Goal: Navigation & Orientation: Understand site structure

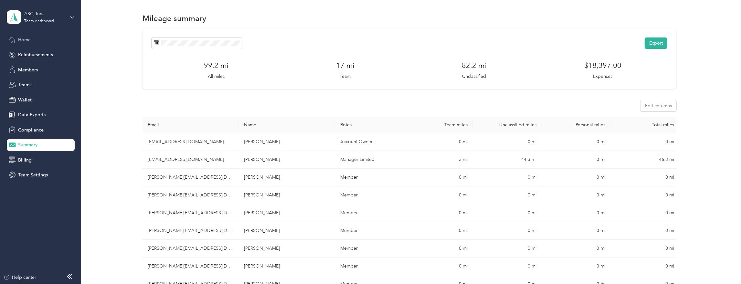
click at [26, 41] on span "Home" at bounding box center [24, 40] width 13 height 7
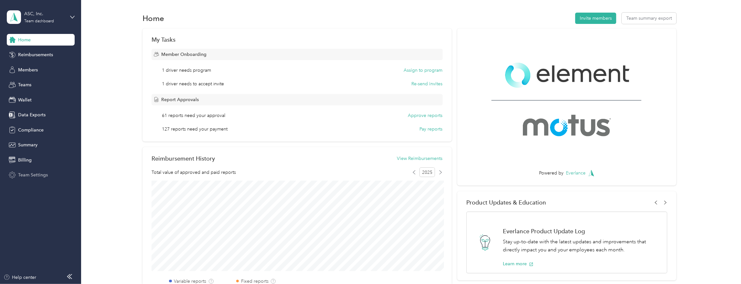
click at [36, 178] on div "Team Settings" at bounding box center [41, 175] width 68 height 12
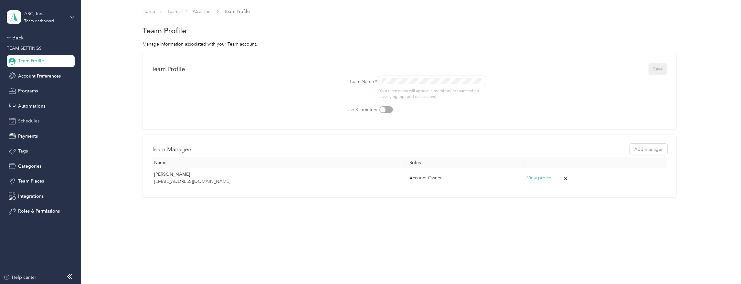
click at [27, 124] on span "Schedules" at bounding box center [28, 121] width 21 height 7
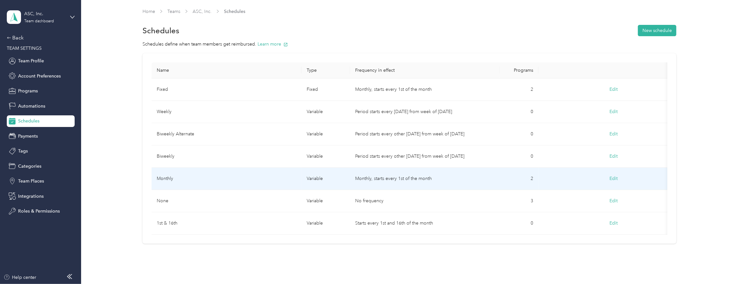
click at [171, 179] on td "Monthly" at bounding box center [227, 179] width 150 height 22
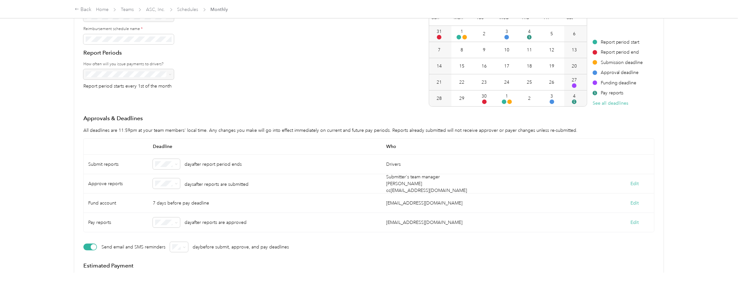
scroll to position [78, 0]
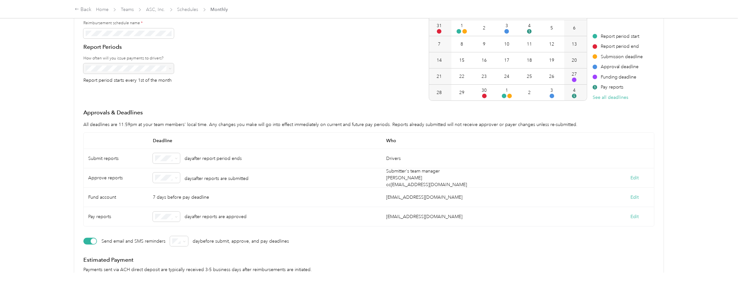
click at [169, 222] on div "3" at bounding box center [167, 220] width 18 height 7
click at [190, 121] on p "All deadlines are 11:59pm at your team members' local time. Any changes you mak…" at bounding box center [368, 124] width 571 height 7
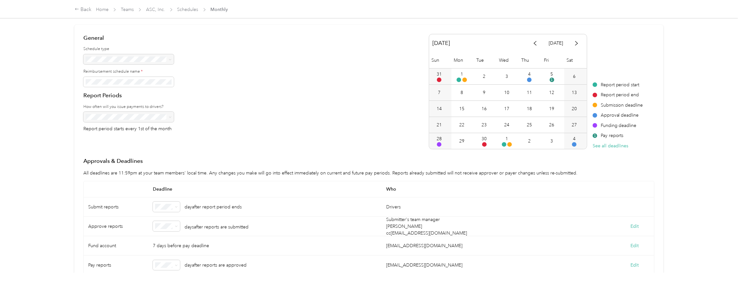
scroll to position [0, 0]
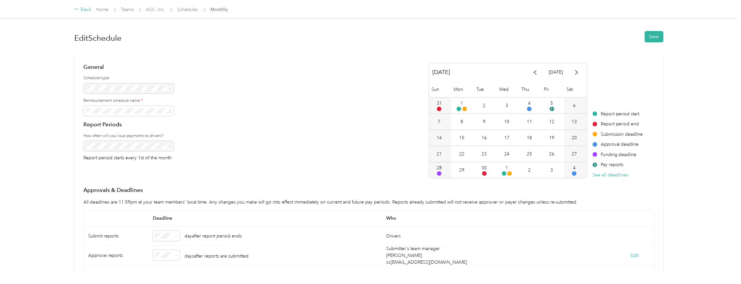
click at [84, 9] on div "Back" at bounding box center [83, 10] width 17 height 8
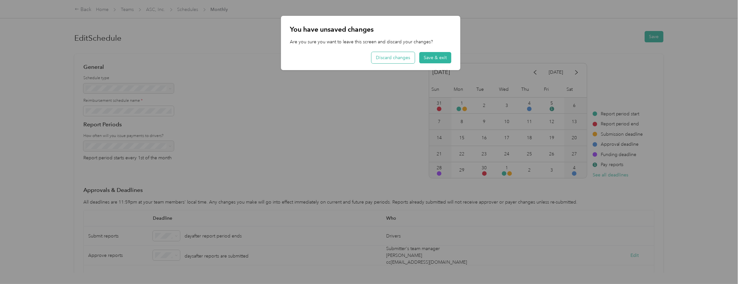
click at [388, 57] on button "Discard changes" at bounding box center [392, 57] width 43 height 11
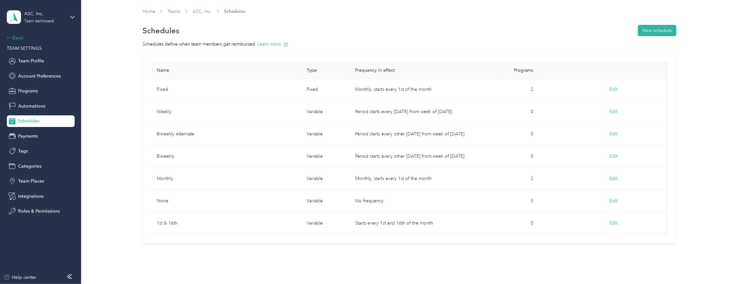
click at [16, 41] on div "Back" at bounding box center [39, 38] width 65 height 8
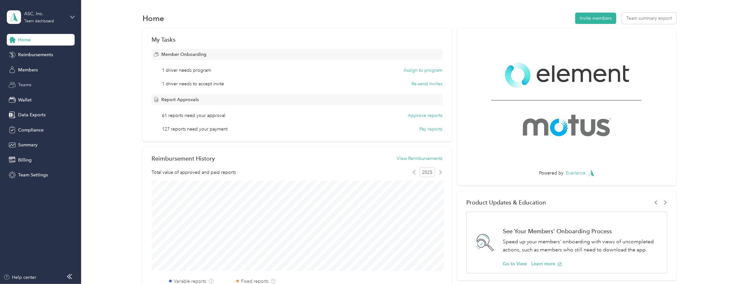
click at [23, 86] on span "Teams" at bounding box center [24, 84] width 13 height 7
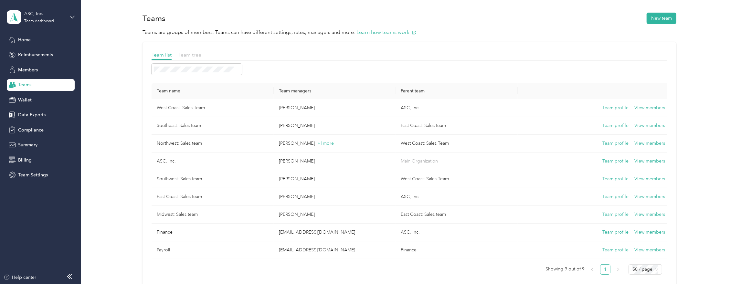
click at [191, 57] on span "Team tree" at bounding box center [189, 55] width 23 height 6
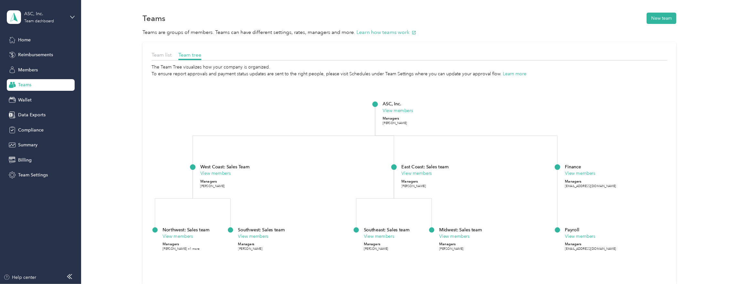
drag, startPoint x: 219, startPoint y: 144, endPoint x: 302, endPoint y: 131, distance: 83.8
click at [302, 131] on icon "ASC, Inc. View members Managers [PERSON_NAME] [GEOGRAPHIC_DATA]: Sales Team Vie…" at bounding box center [410, 205] width 516 height 256
click at [27, 176] on span "Team Settings" at bounding box center [33, 175] width 30 height 7
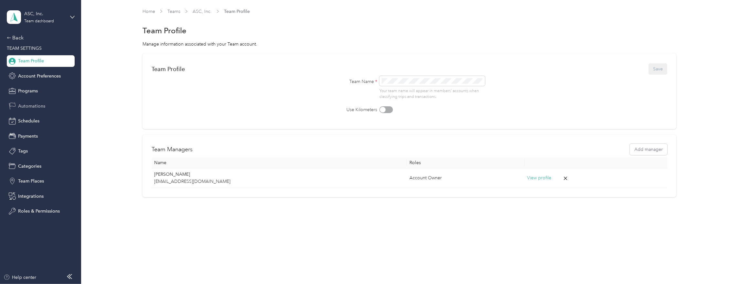
click at [31, 107] on span "Automations" at bounding box center [31, 106] width 27 height 7
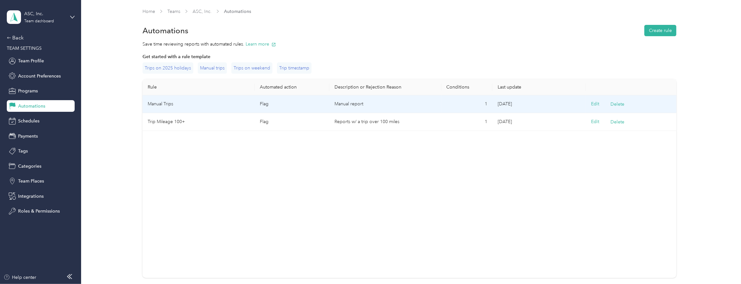
click at [202, 105] on td "Manual Trips" at bounding box center [199, 104] width 112 height 18
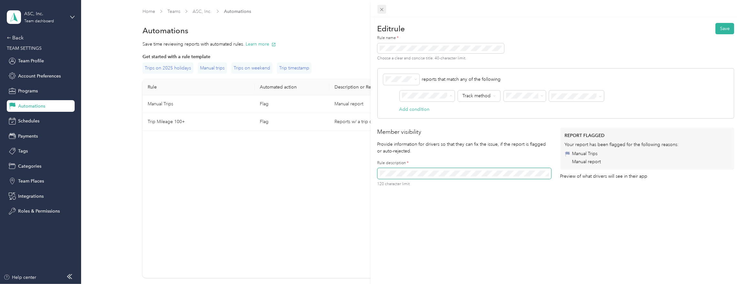
click at [384, 11] on icon at bounding box center [381, 9] width 5 height 5
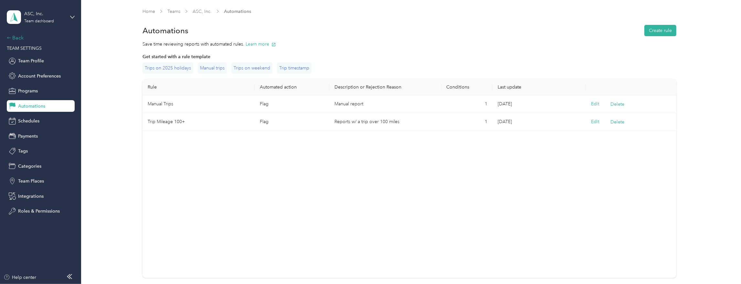
click at [15, 38] on div "Back" at bounding box center [39, 38] width 65 height 8
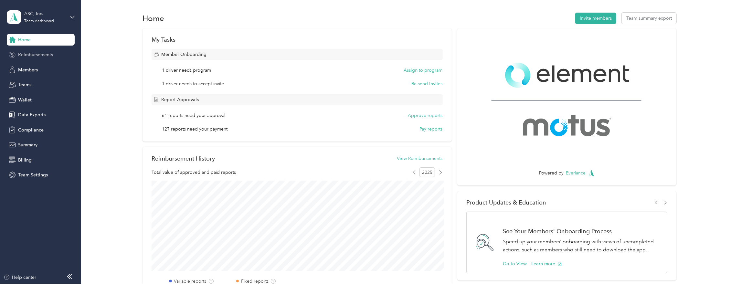
click at [40, 58] on span "Reimbursements" at bounding box center [35, 54] width 35 height 7
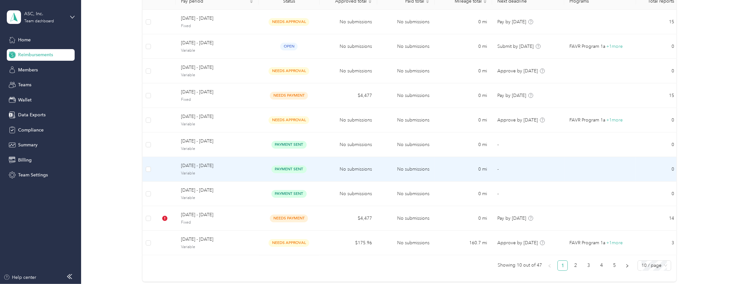
scroll to position [86, 0]
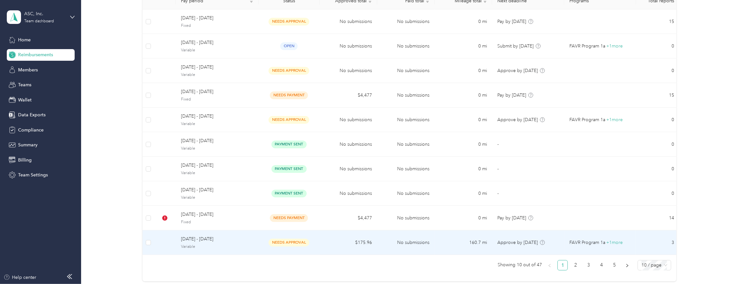
click at [338, 242] on td "$175.96" at bounding box center [349, 242] width 58 height 25
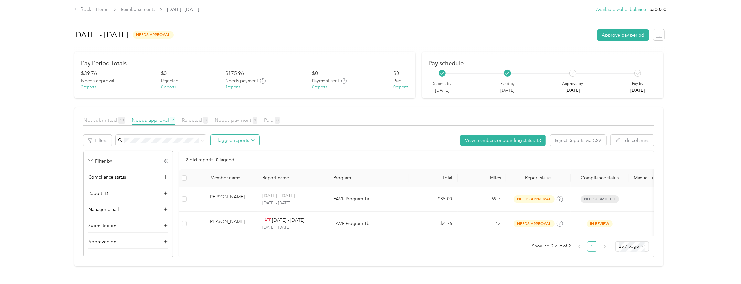
click at [245, 140] on button "Flagged reports" at bounding box center [235, 140] width 49 height 11
click at [240, 153] on span "All flagged reports" at bounding box center [241, 152] width 40 height 7
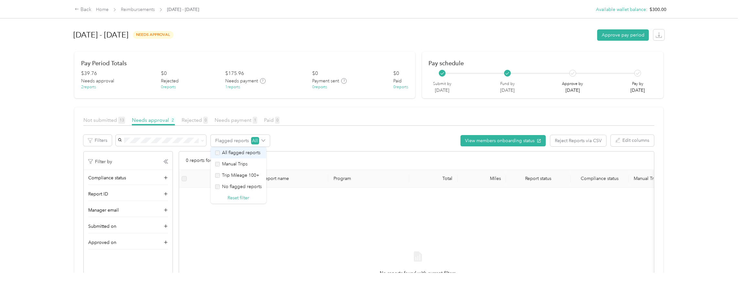
click at [246, 152] on span "All flagged reports" at bounding box center [241, 152] width 40 height 7
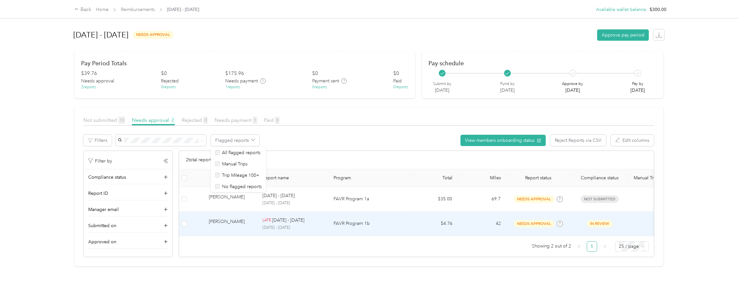
click at [260, 219] on td "LATE [DATE] - [DATE] [DATE] - [DATE]" at bounding box center [292, 224] width 71 height 25
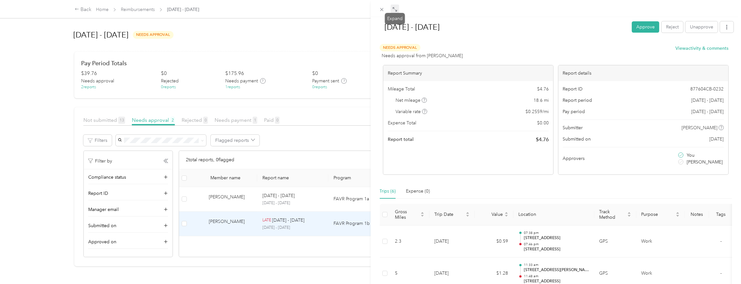
click at [397, 10] on icon at bounding box center [394, 9] width 5 height 5
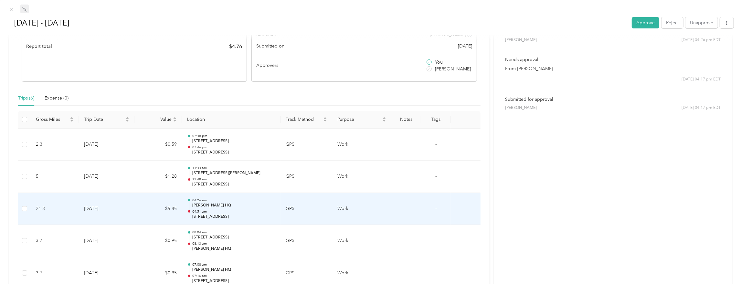
scroll to position [103, 0]
click at [149, 199] on td "$5.45" at bounding box center [158, 208] width 48 height 32
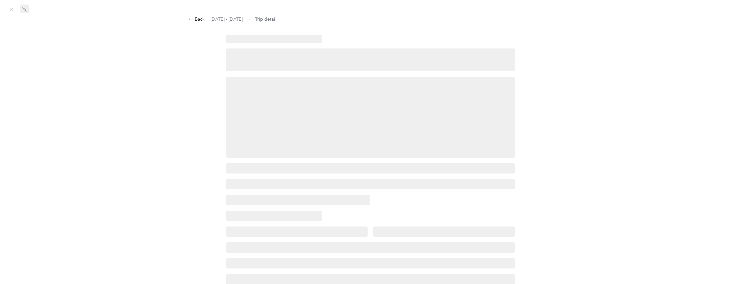
scroll to position [0, 0]
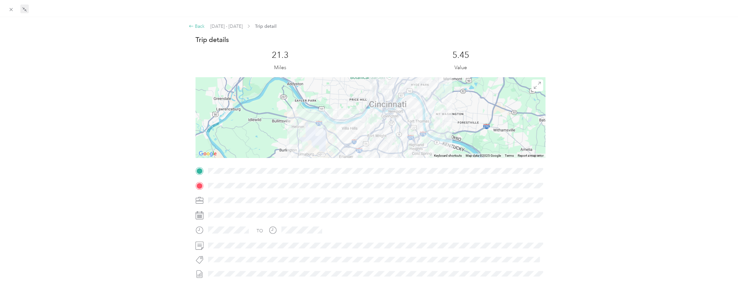
click at [198, 27] on div "Back" at bounding box center [197, 26] width 16 height 7
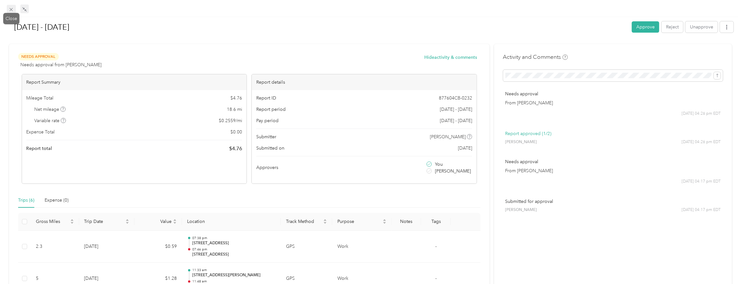
click at [13, 12] on icon at bounding box center [10, 9] width 5 height 5
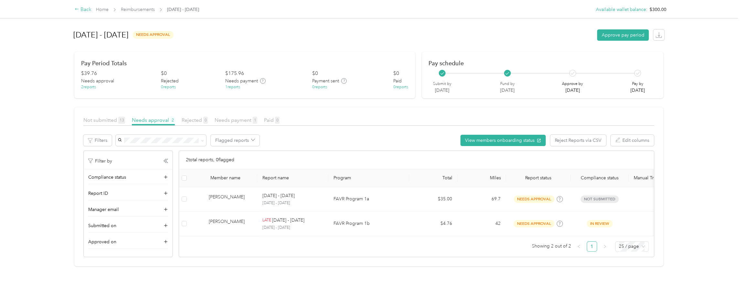
click at [87, 9] on div "Back" at bounding box center [83, 10] width 17 height 8
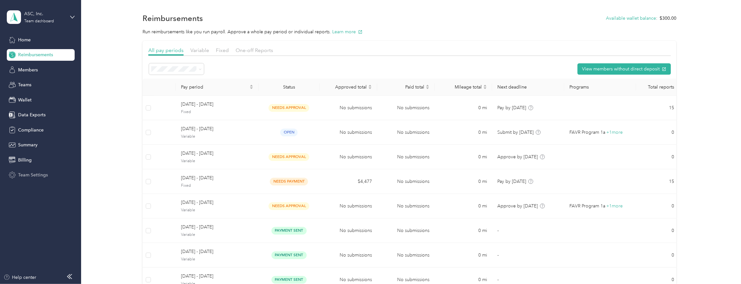
click at [34, 174] on span "Team Settings" at bounding box center [33, 175] width 30 height 7
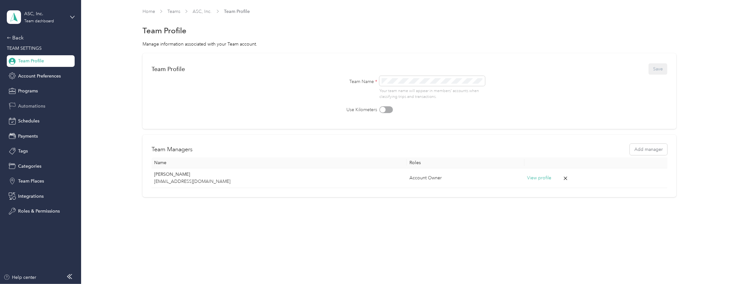
click at [30, 107] on span "Automations" at bounding box center [31, 106] width 27 height 7
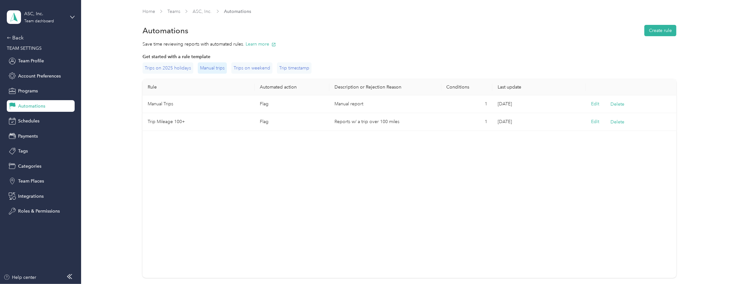
click at [222, 68] on div "Manual trips" at bounding box center [212, 67] width 29 height 11
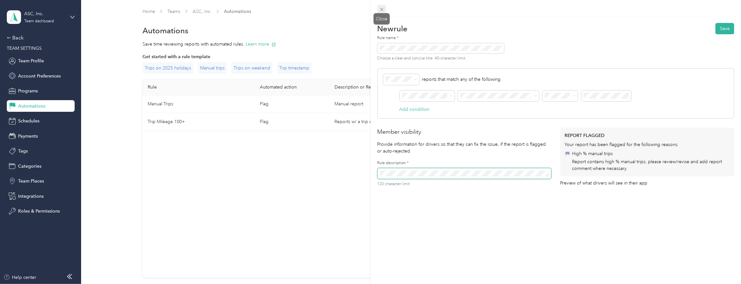
click at [385, 10] on span at bounding box center [381, 9] width 9 height 9
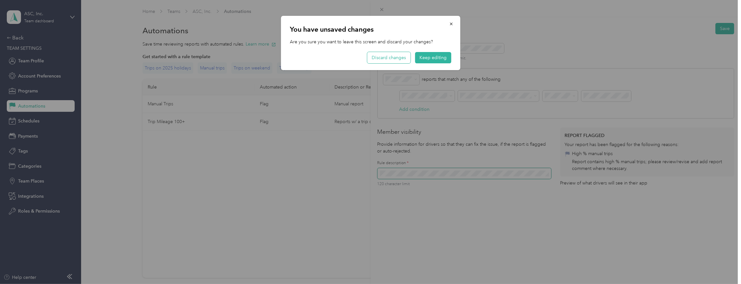
click at [397, 58] on button "Discard changes" at bounding box center [388, 57] width 43 height 11
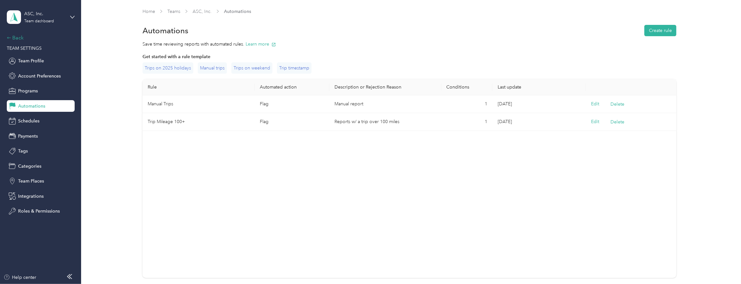
click at [14, 35] on div "Back" at bounding box center [39, 38] width 65 height 8
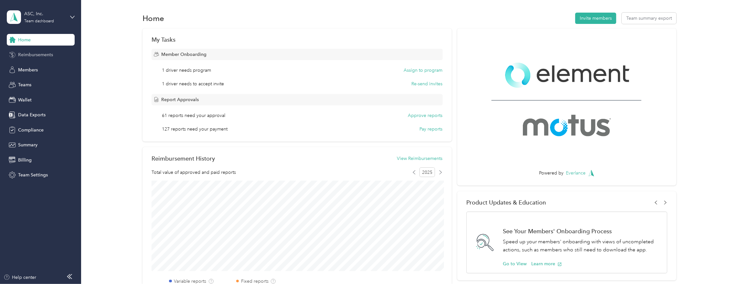
click at [39, 55] on span "Reimbursements" at bounding box center [35, 54] width 35 height 7
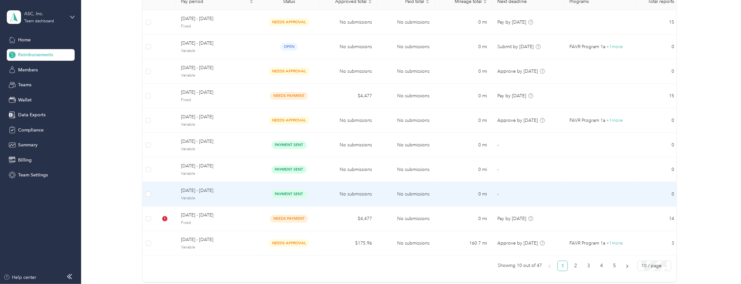
scroll to position [86, 0]
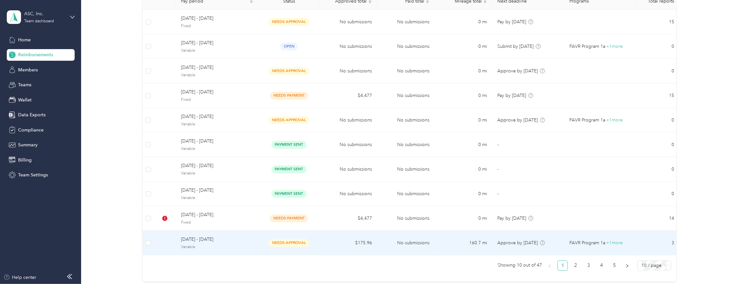
click at [246, 244] on span "Variable" at bounding box center [217, 247] width 72 height 6
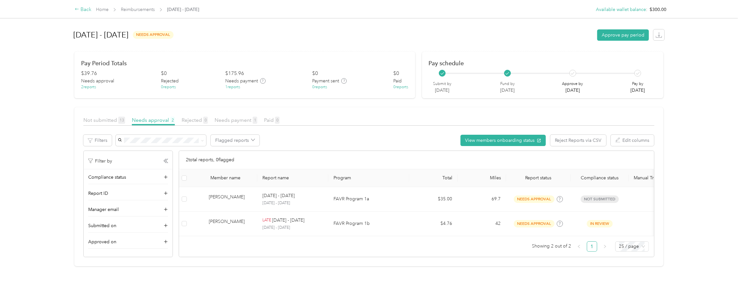
click at [90, 9] on div "Back" at bounding box center [83, 10] width 17 height 8
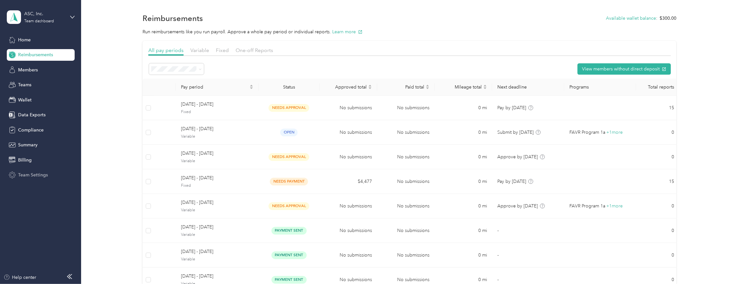
click at [28, 174] on span "Team Settings" at bounding box center [33, 175] width 30 height 7
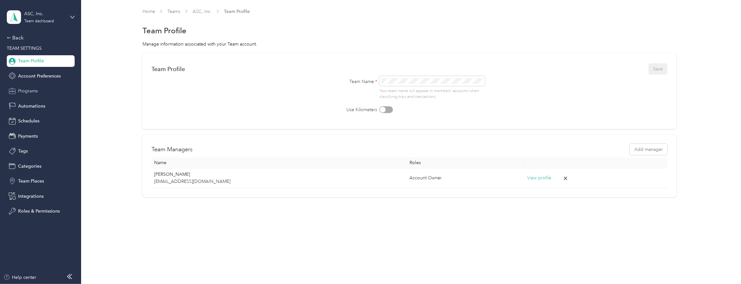
click at [23, 88] on span "Programs" at bounding box center [28, 91] width 20 height 7
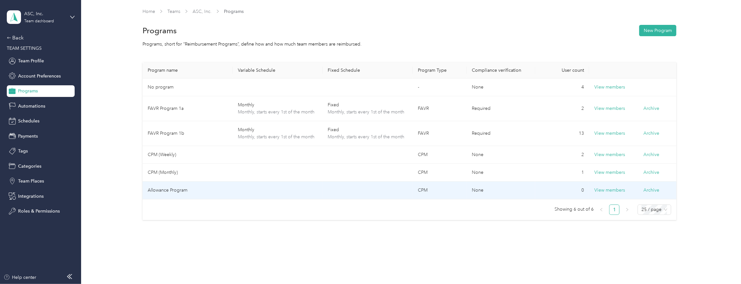
click at [164, 186] on td "Allowance Program" at bounding box center [188, 191] width 90 height 18
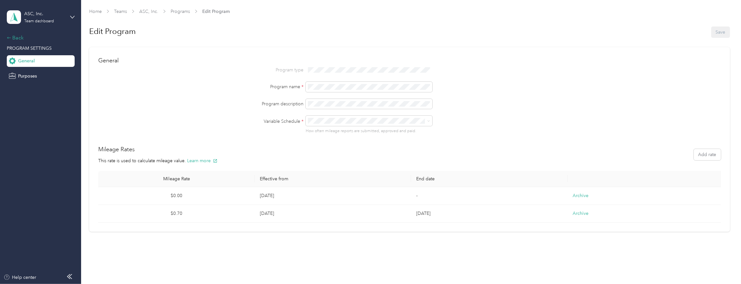
click at [10, 38] on icon at bounding box center [9, 38] width 5 height 5
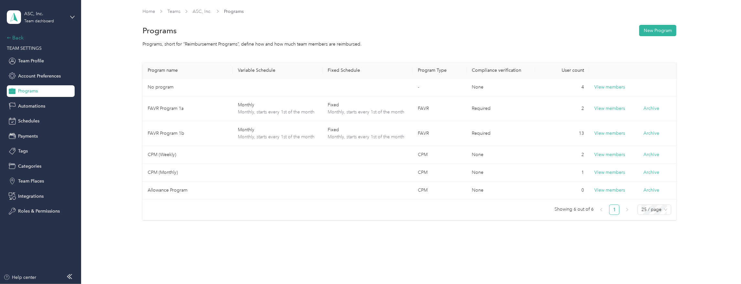
click at [16, 39] on div "Back" at bounding box center [39, 38] width 65 height 8
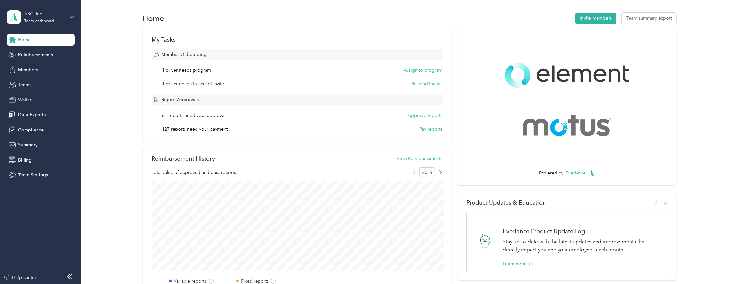
click at [22, 97] on span "Wallet" at bounding box center [25, 100] width 14 height 7
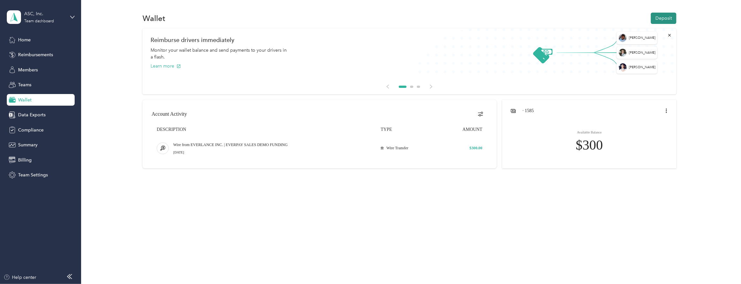
click at [666, 18] on button "Deposit" at bounding box center [664, 18] width 26 height 11
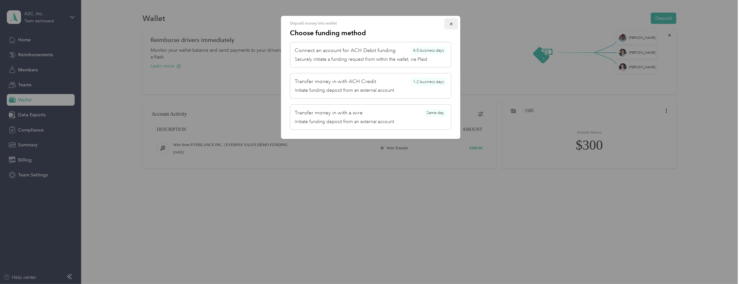
click at [450, 26] on button "button" at bounding box center [451, 23] width 14 height 11
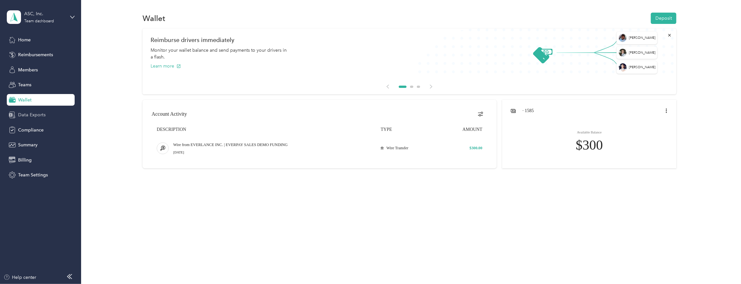
click at [23, 114] on span "Data Exports" at bounding box center [31, 114] width 27 height 7
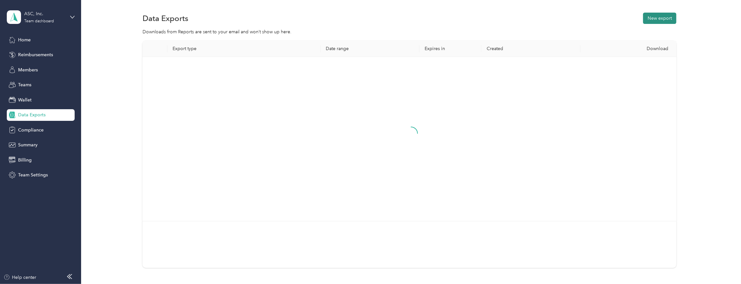
click at [661, 19] on button "New export" at bounding box center [659, 18] width 33 height 11
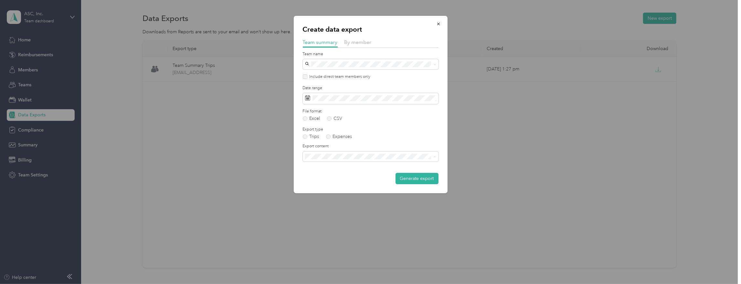
click at [336, 180] on div "Summary and full trips list" at bounding box center [370, 179] width 127 height 7
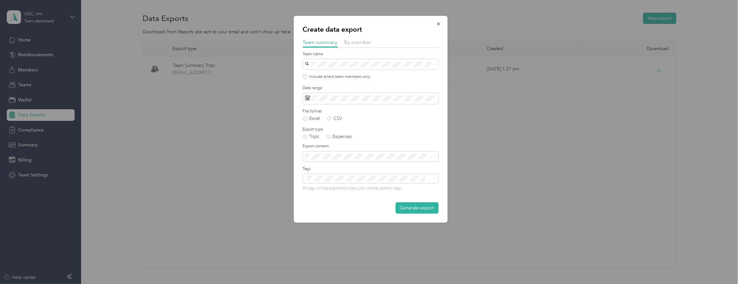
click at [226, 124] on div at bounding box center [370, 142] width 741 height 284
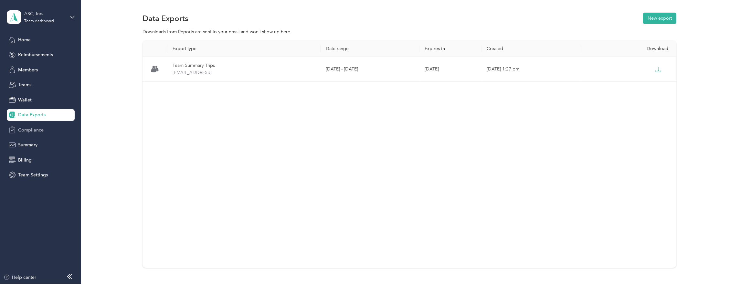
click at [24, 129] on span "Compliance" at bounding box center [31, 130] width 26 height 7
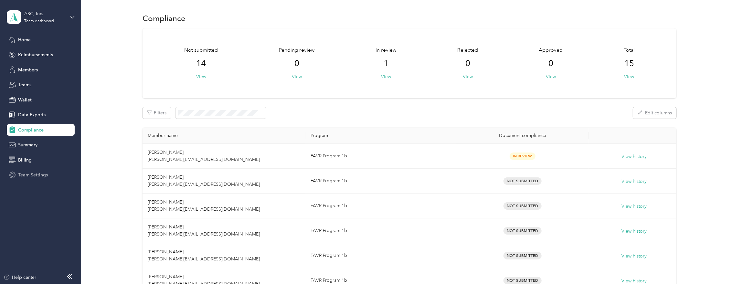
click at [29, 174] on span "Team Settings" at bounding box center [33, 175] width 30 height 7
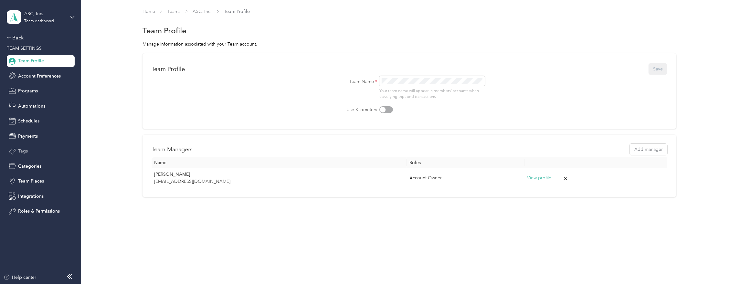
click at [29, 151] on div "Tags" at bounding box center [41, 151] width 68 height 12
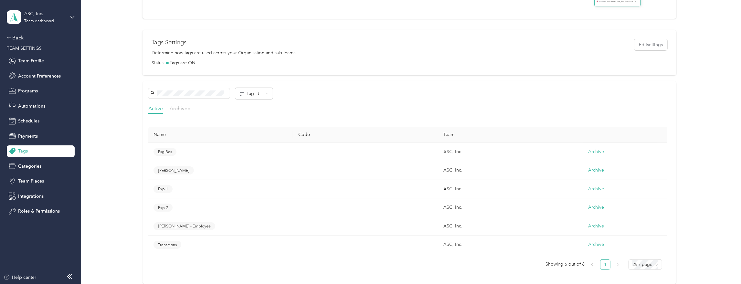
scroll to position [113, 0]
click at [34, 183] on span "Team Places" at bounding box center [31, 181] width 26 height 7
